Goal: Task Accomplishment & Management: Manage account settings

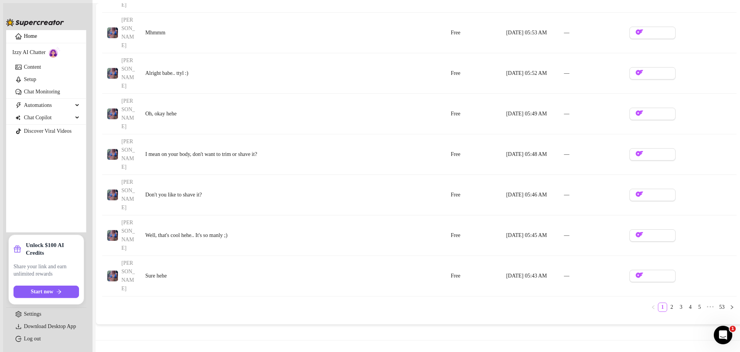
scroll to position [48, 0]
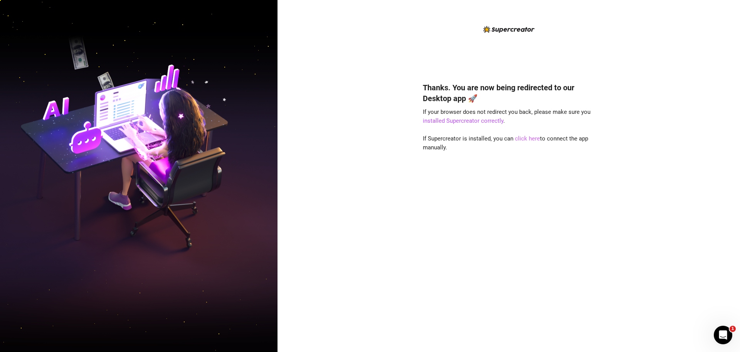
click at [528, 139] on link "click here" at bounding box center [527, 138] width 25 height 7
click at [529, 137] on link "click here" at bounding box center [527, 138] width 25 height 7
click at [526, 138] on link "click here" at bounding box center [527, 138] width 25 height 7
click at [531, 141] on link "click here" at bounding box center [527, 138] width 25 height 7
click at [527, 141] on link "click here" at bounding box center [527, 138] width 25 height 7
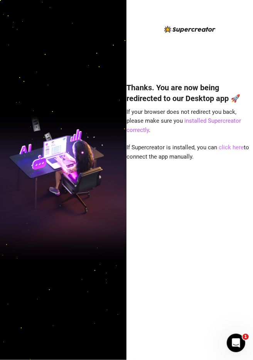
click at [230, 149] on link "click here" at bounding box center [231, 147] width 25 height 7
click at [234, 150] on link "click here" at bounding box center [231, 147] width 25 height 7
click at [231, 148] on link "click here" at bounding box center [231, 147] width 25 height 7
click at [228, 149] on link "click here" at bounding box center [231, 147] width 25 height 7
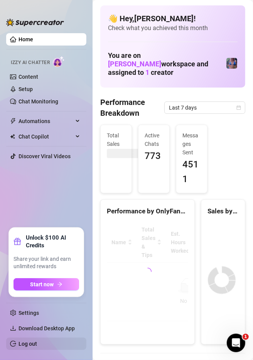
click at [35, 341] on link "Log out" at bounding box center [28, 344] width 19 height 6
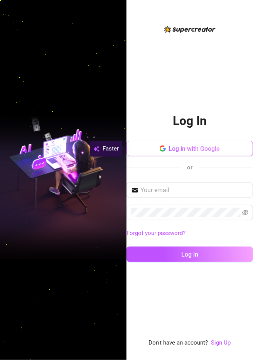
click at [218, 147] on span "Log in with Google" at bounding box center [194, 148] width 51 height 7
